Goal: Ask a question: Seek information or help from site administrators or community

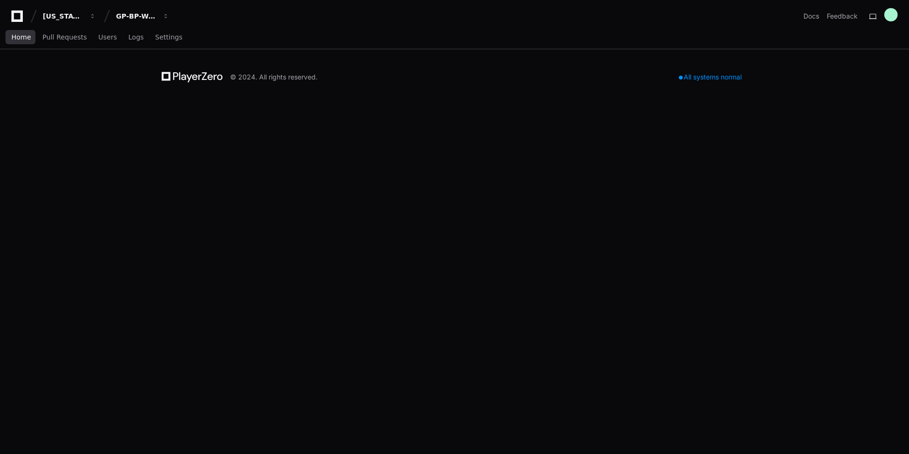
click at [18, 32] on link "Home" at bounding box center [20, 38] width 19 height 22
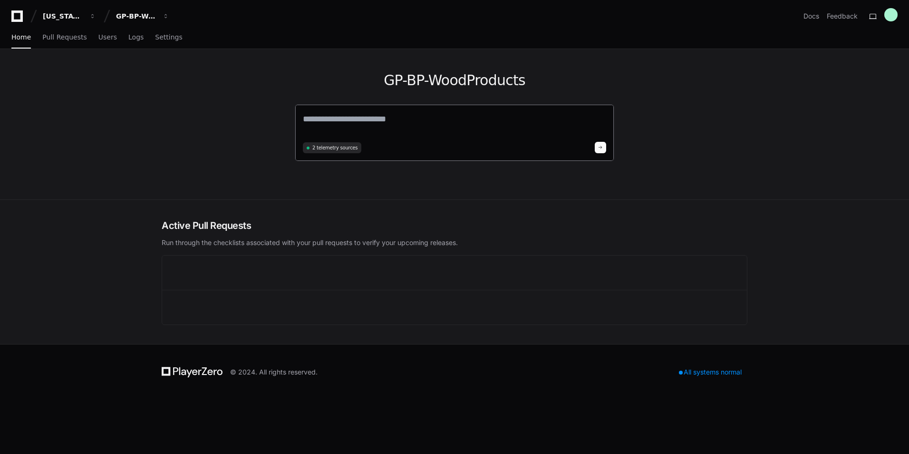
click at [362, 126] on textarea at bounding box center [454, 125] width 303 height 27
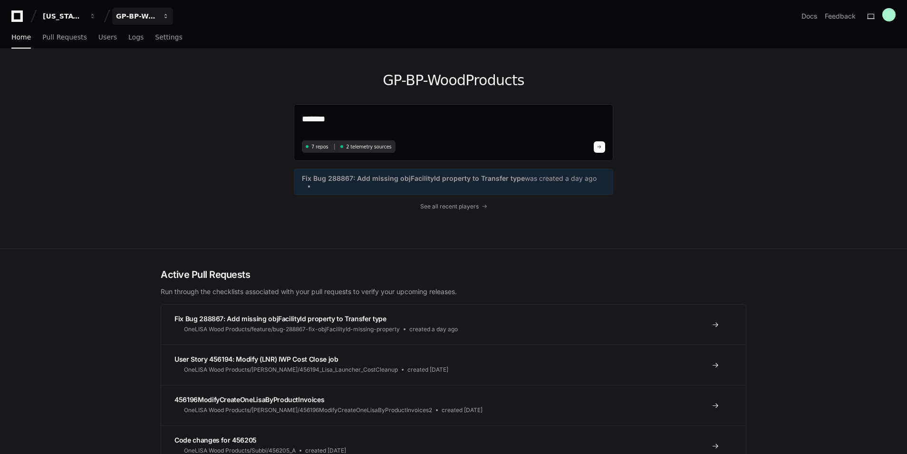
click at [151, 8] on button "GP-BP-WoodProducts" at bounding box center [142, 16] width 61 height 17
click at [152, 89] on span "GP-WoodDuck 2.0" at bounding box center [164, 88] width 67 height 11
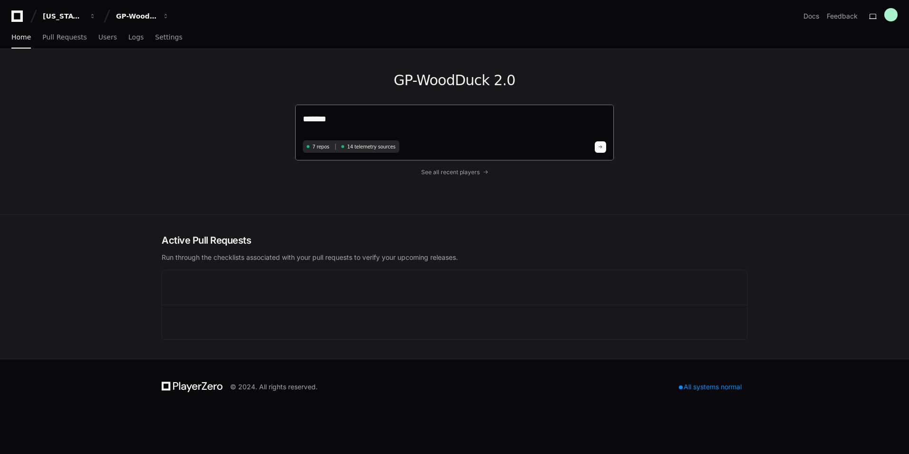
click at [368, 121] on textarea "******" at bounding box center [454, 124] width 303 height 25
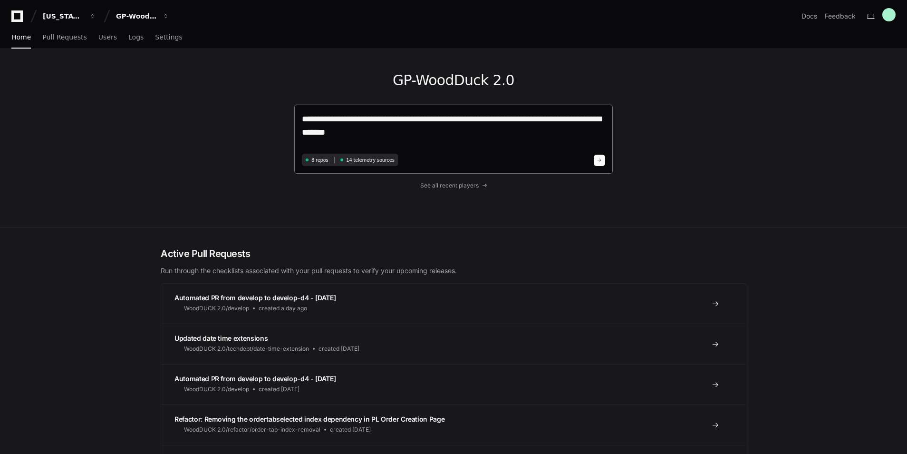
type textarea "**********"
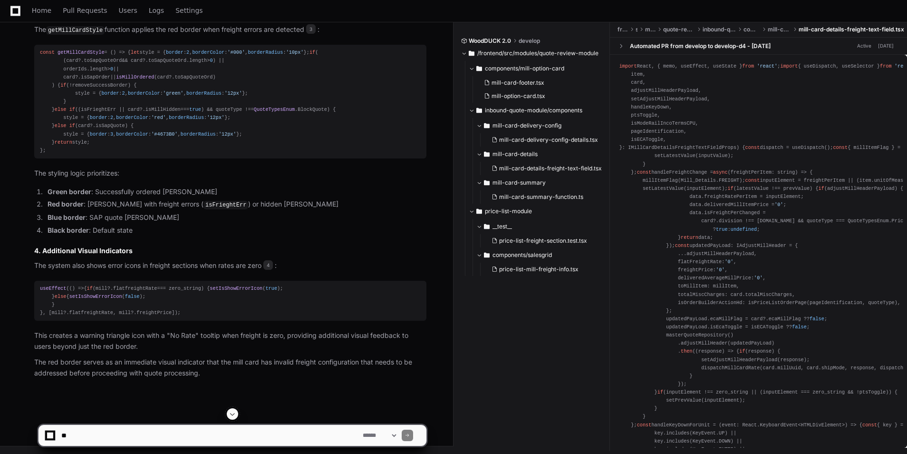
scroll to position [865, 0]
click at [89, 437] on textarea at bounding box center [209, 435] width 301 height 21
type textarea "**********"
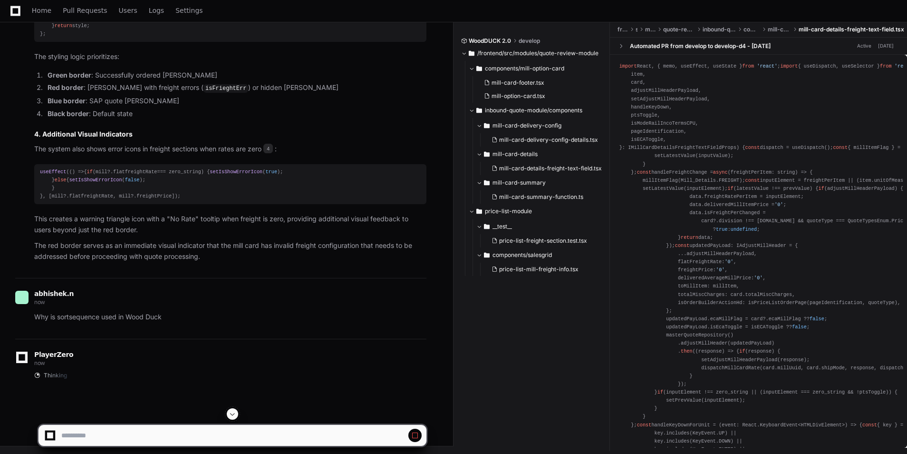
click at [233, 413] on span at bounding box center [233, 414] width 8 height 8
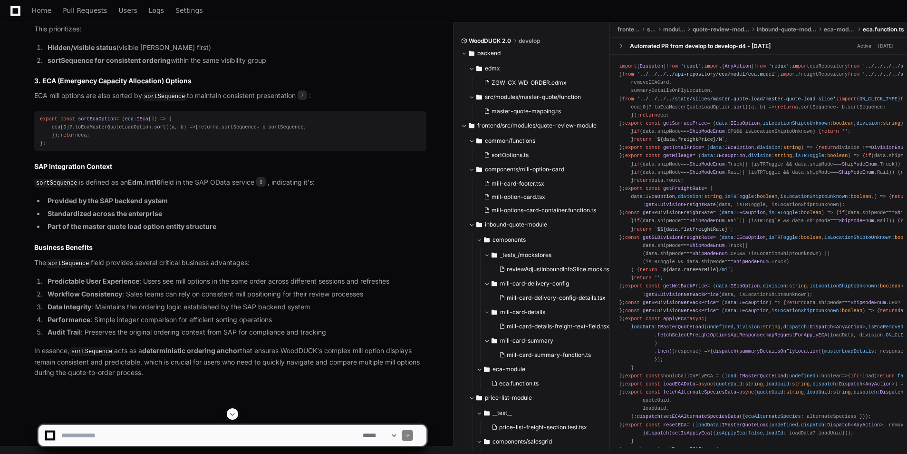
scroll to position [2033, 0]
click at [130, 426] on textarea at bounding box center [209, 435] width 301 height 21
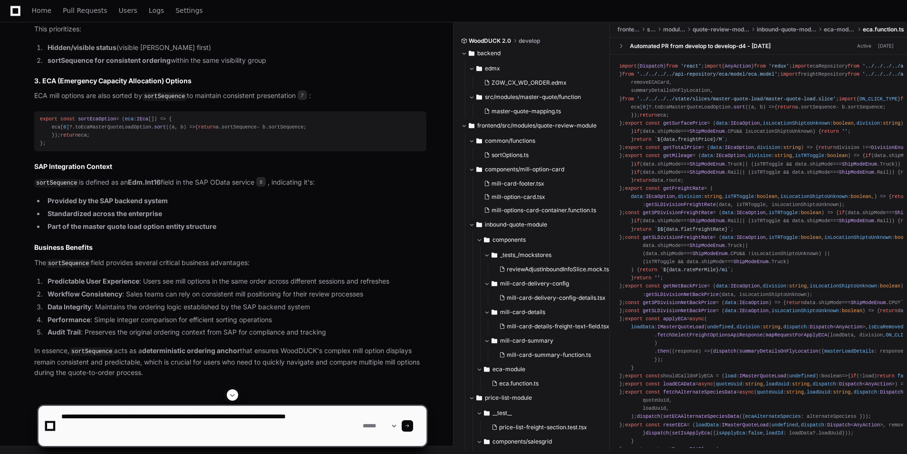
click at [90, 432] on textarea at bounding box center [209, 426] width 301 height 40
click at [170, 429] on textarea at bounding box center [209, 426] width 301 height 40
paste textarea "**********"
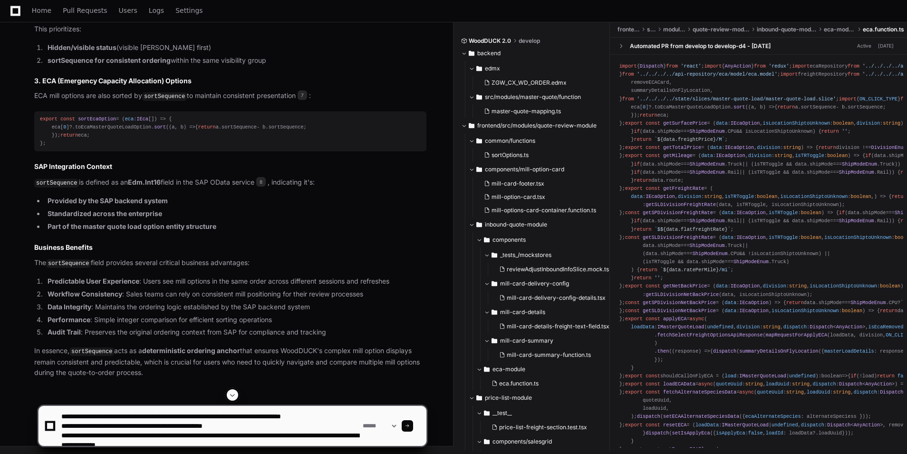
scroll to position [22, 0]
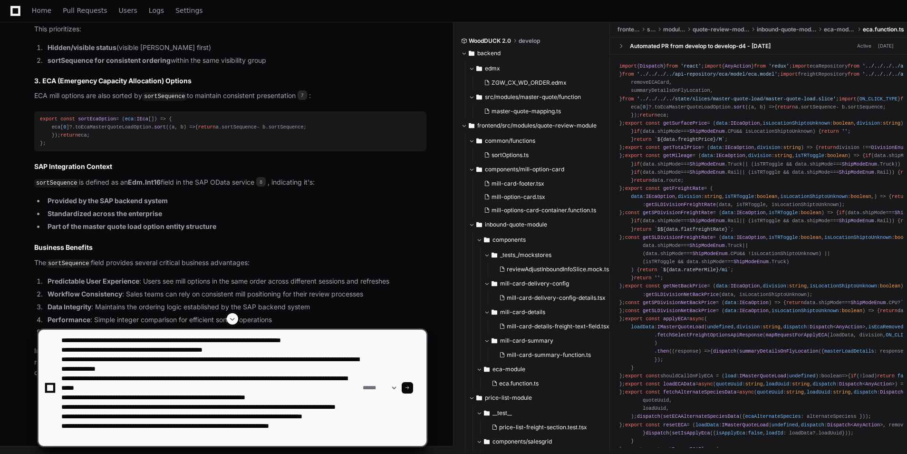
type textarea "**********"
click at [410, 386] on span at bounding box center [407, 387] width 5 height 5
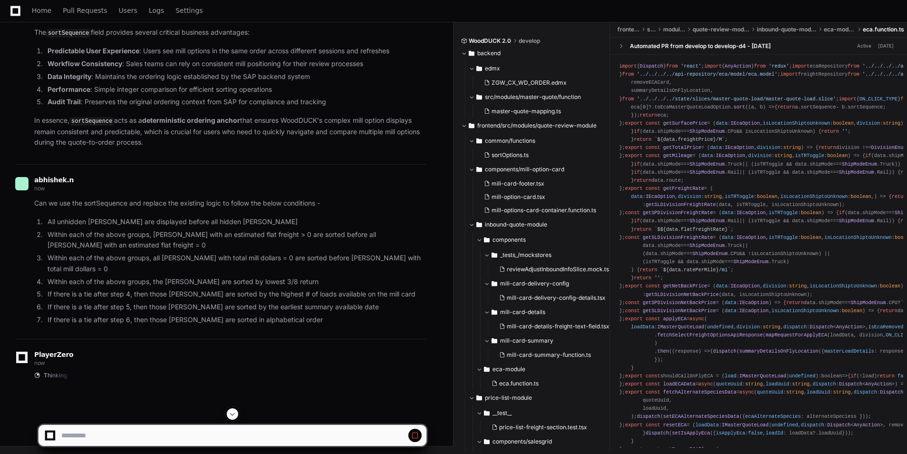
scroll to position [2264, 0]
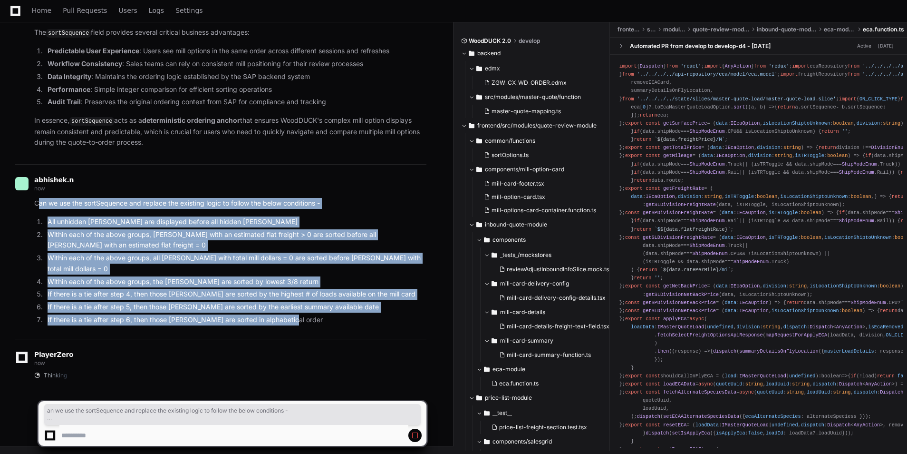
drag, startPoint x: 311, startPoint y: 318, endPoint x: 37, endPoint y: 216, distance: 292.2
click at [37, 216] on article "Can we use the sortSequence and replace the existing logic to follow the below …" at bounding box center [230, 261] width 392 height 127
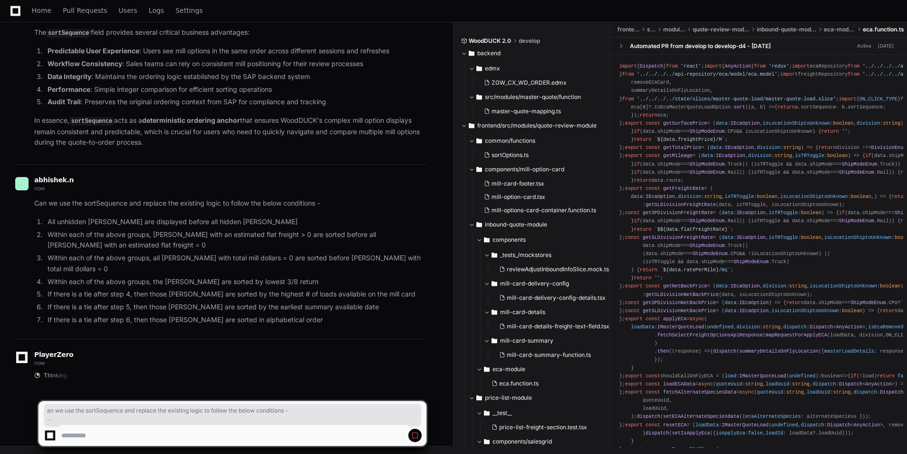
drag, startPoint x: 323, startPoint y: 352, endPoint x: 319, endPoint y: 341, distance: 11.6
click at [321, 345] on div "PlayerZero now Thinking" at bounding box center [220, 367] width 411 height 56
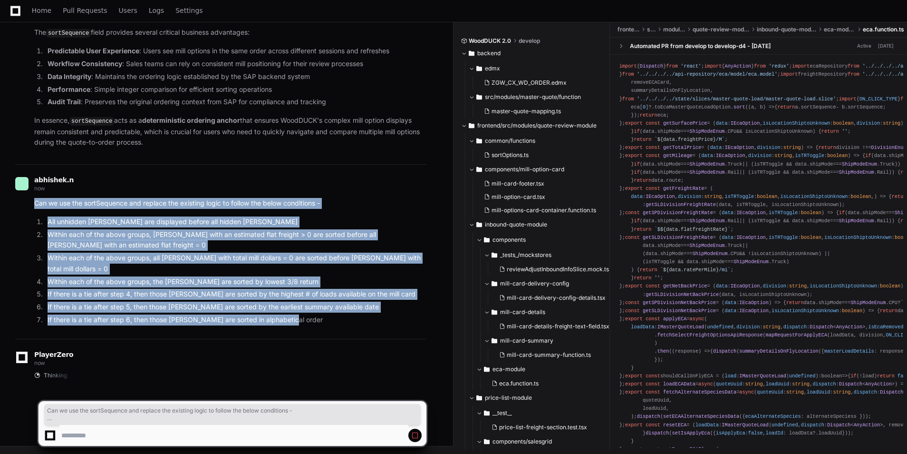
drag, startPoint x: 286, startPoint y: 317, endPoint x: 30, endPoint y: 214, distance: 276.0
click at [30, 214] on div "Can we use the sortSequence and replace the existing logic to follow the below …" at bounding box center [220, 261] width 411 height 127
copy article "Can we use the sortSequence and replace the existing logic to follow the below …"
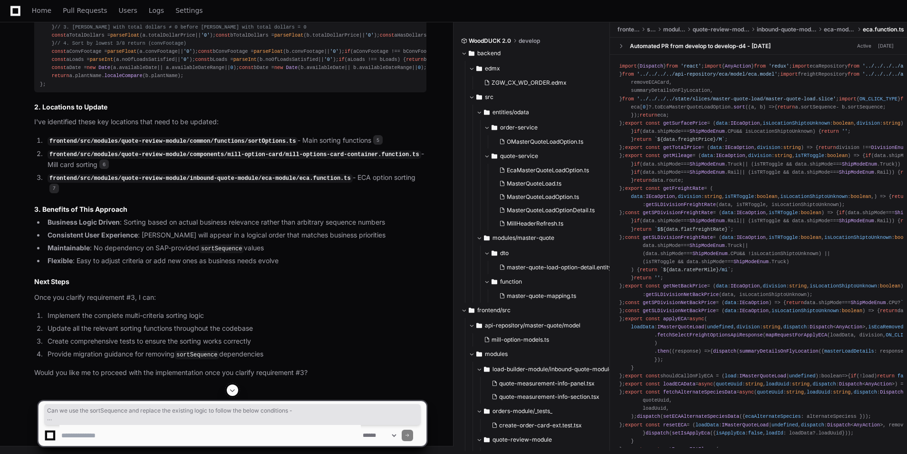
scroll to position [3590, 0]
click at [145, 433] on textarea at bounding box center [209, 435] width 301 height 21
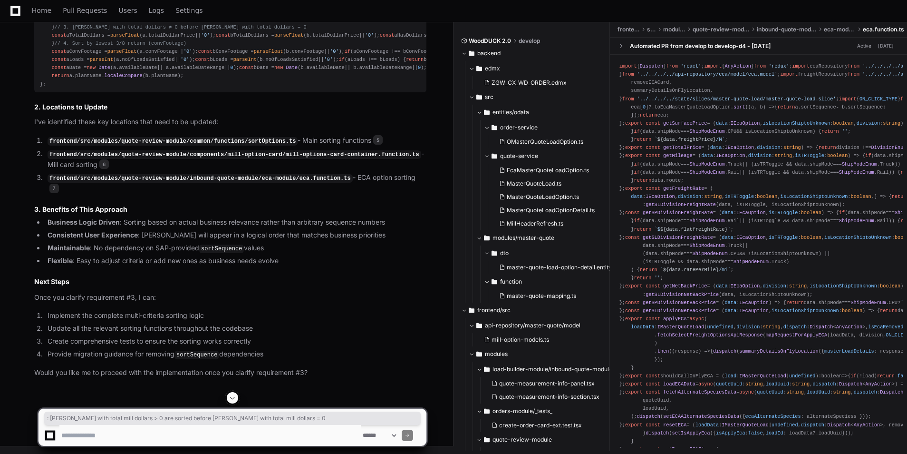
drag, startPoint x: 340, startPoint y: 90, endPoint x: 74, endPoint y: 94, distance: 266.3
copy li ": [PERSON_NAME] with total mill dollars > 0 are sorted before [PERSON_NAME] wit…"
click at [110, 433] on textarea at bounding box center [209, 435] width 301 height 21
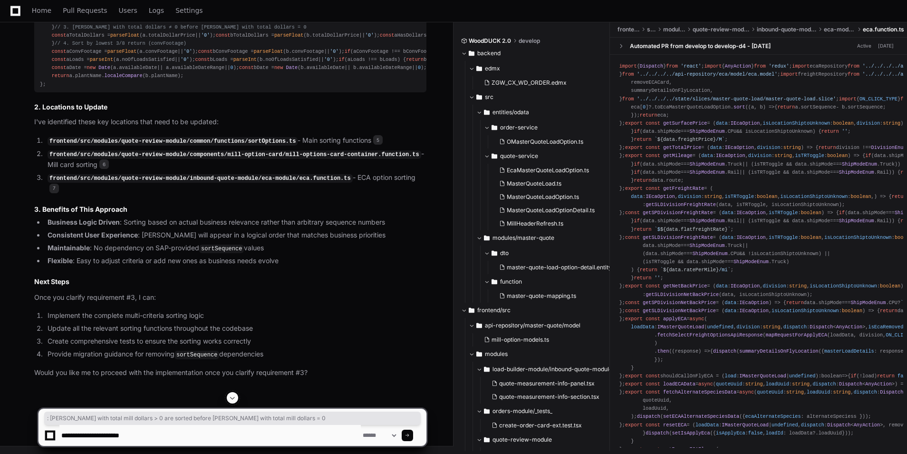
paste textarea "**********"
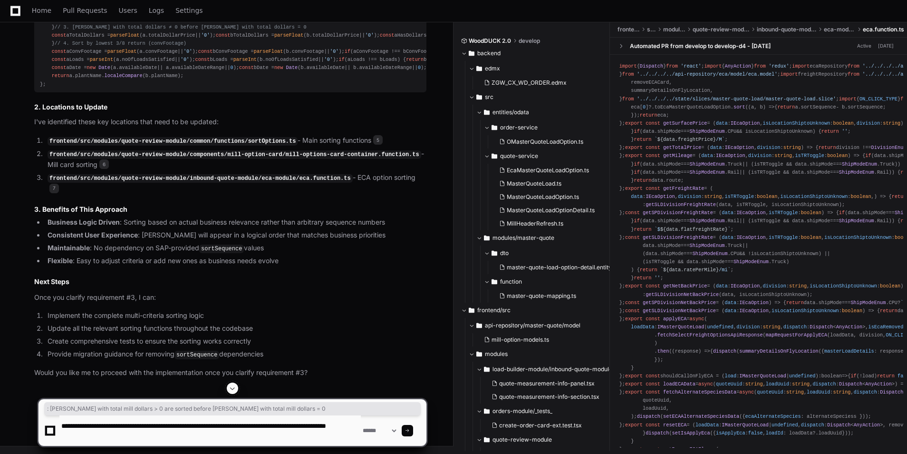
click at [140, 423] on textarea at bounding box center [209, 430] width 301 height 30
type textarea "**********"
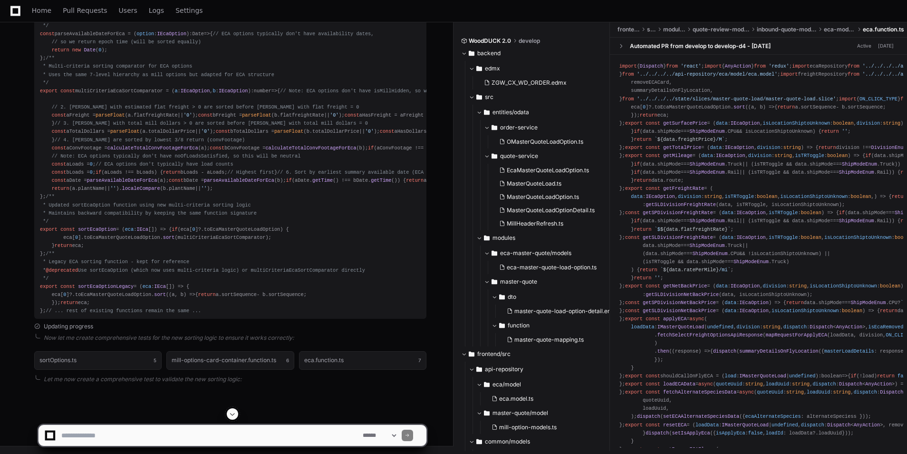
scroll to position [6827, 0]
drag, startPoint x: 233, startPoint y: 414, endPoint x: 247, endPoint y: 378, distance: 39.3
click at [233, 415] on span at bounding box center [233, 414] width 8 height 8
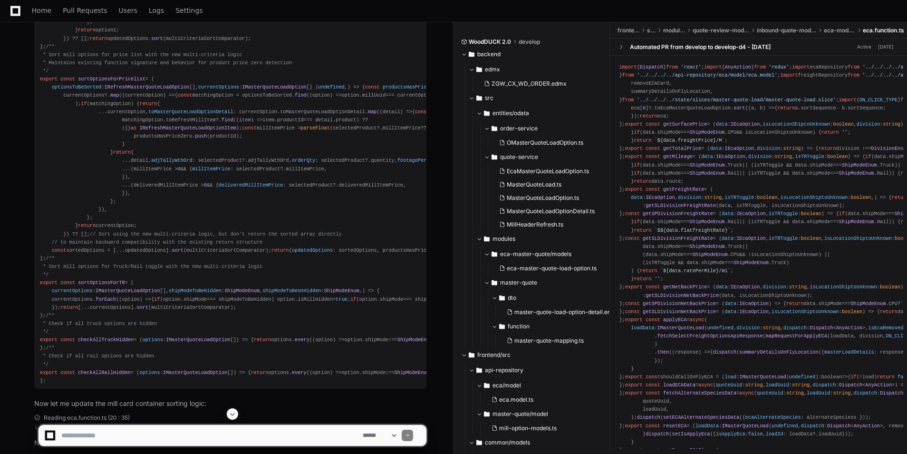
scroll to position [4270, 0]
